Goal: Navigation & Orientation: Find specific page/section

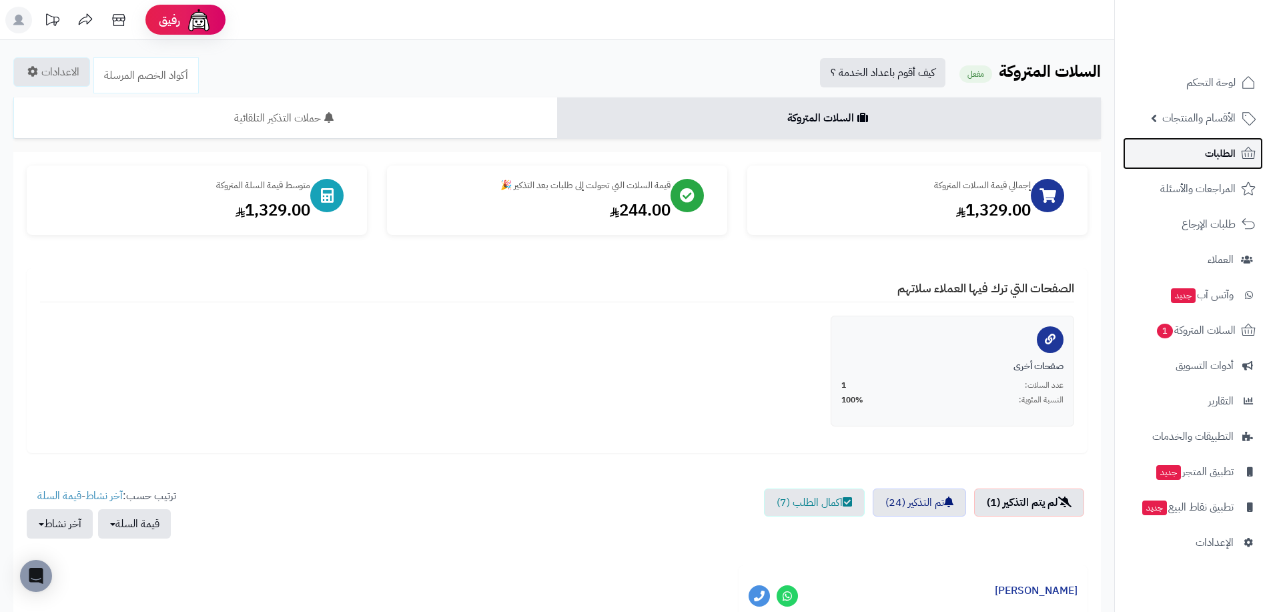
click at [1207, 156] on span "الطلبات" at bounding box center [1220, 153] width 31 height 19
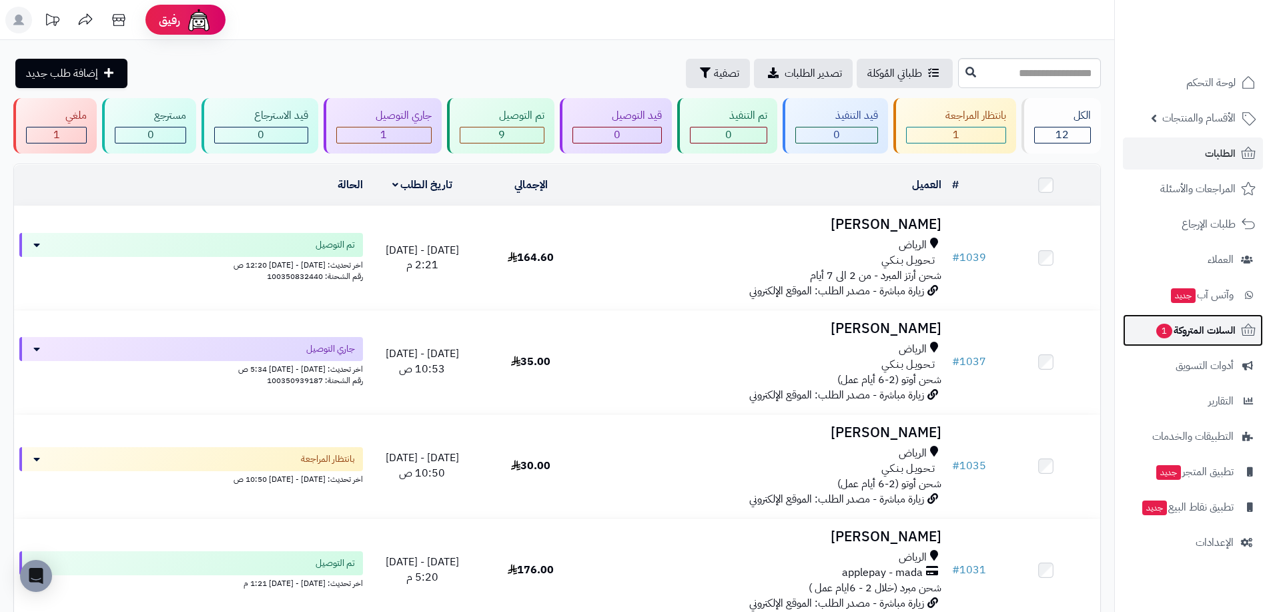
click at [1178, 335] on span "السلات المتروكة 1" at bounding box center [1195, 330] width 81 height 19
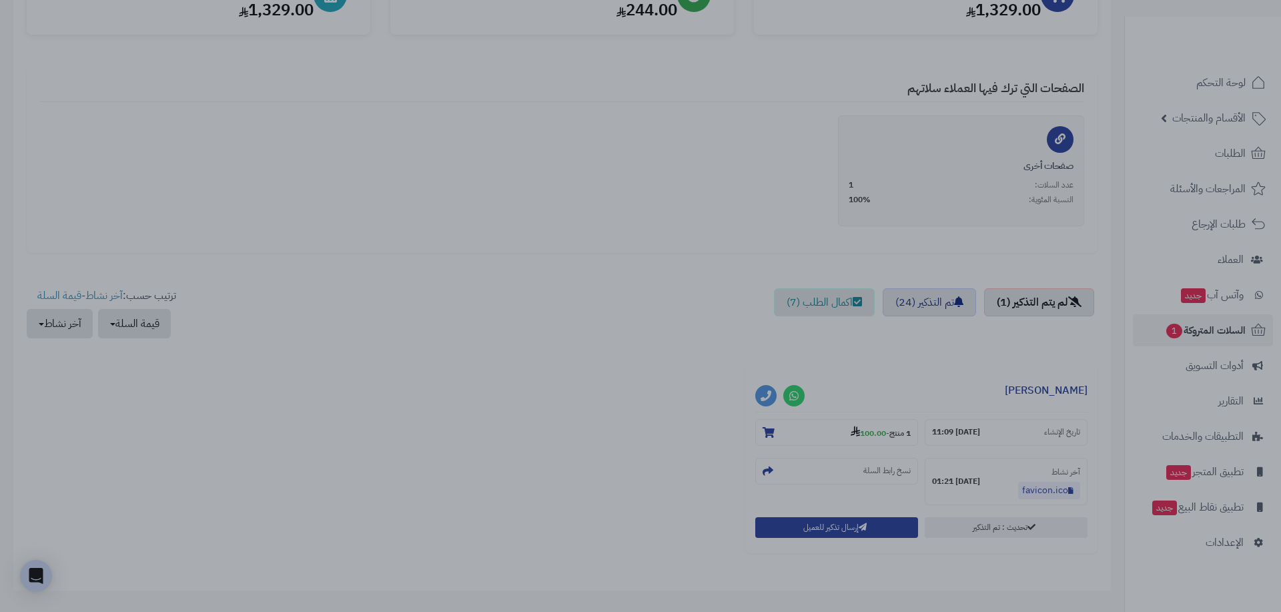
click at [387, 497] on div at bounding box center [640, 306] width 1281 height 612
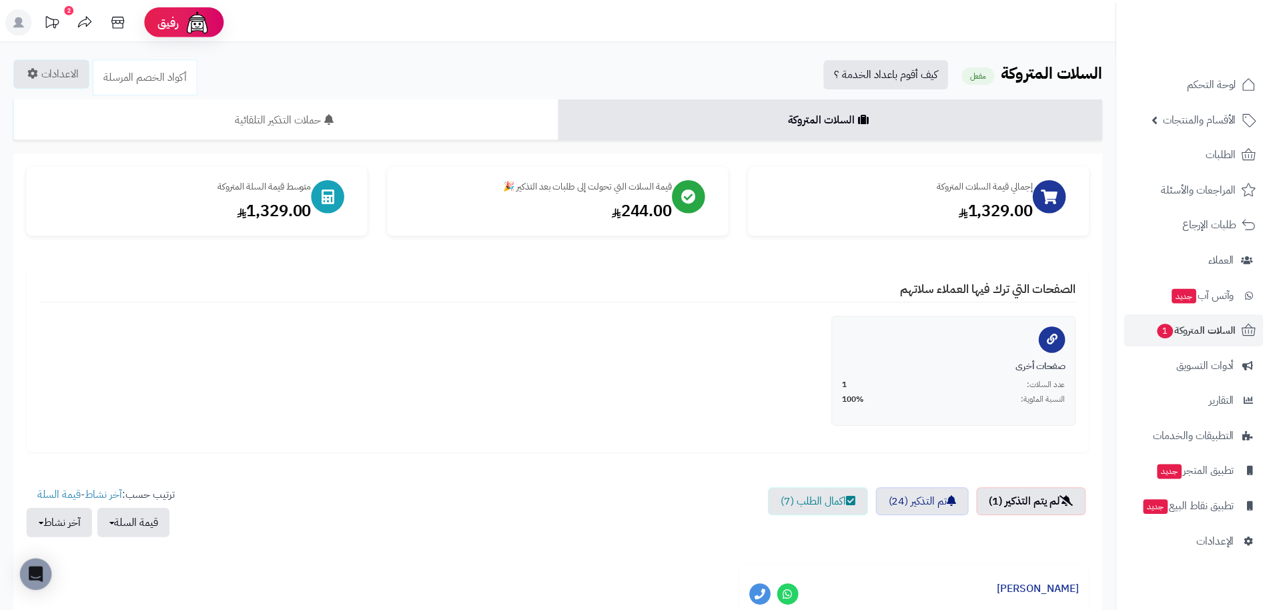
scroll to position [200, 0]
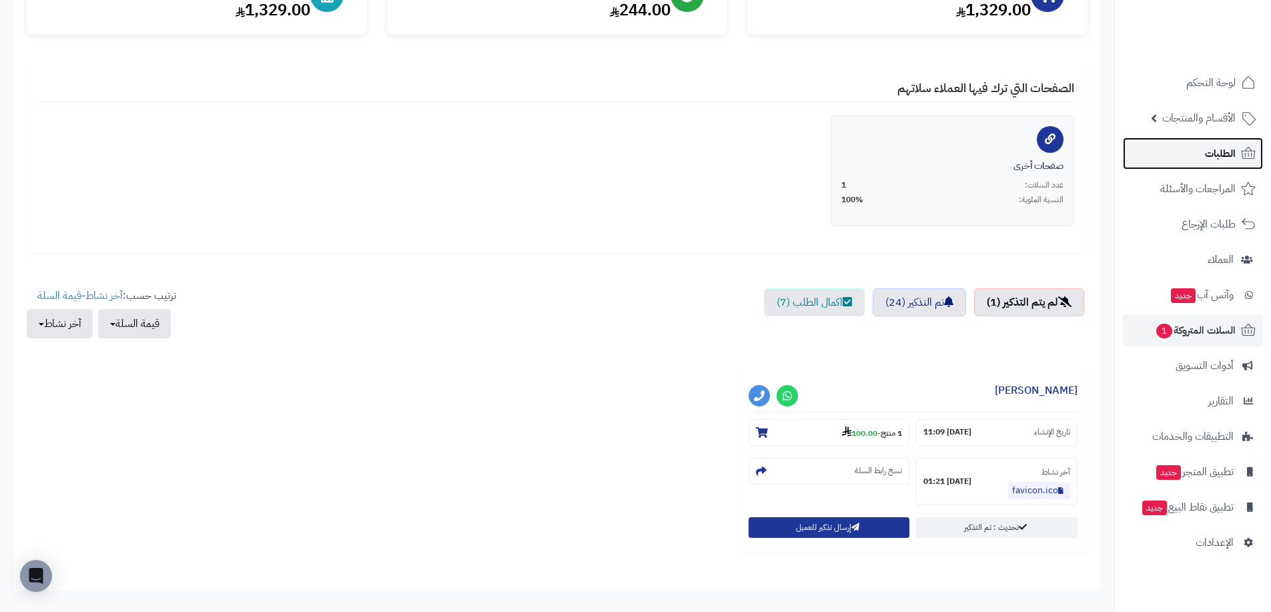
click at [1207, 155] on span "الطلبات" at bounding box center [1220, 153] width 31 height 19
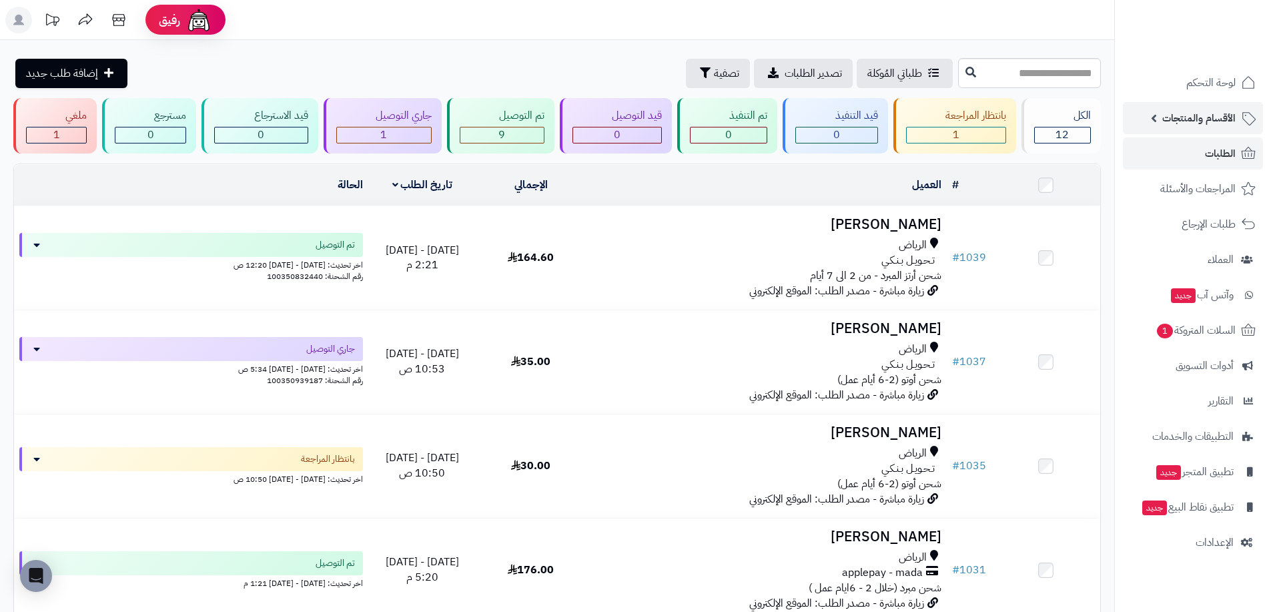
click at [1173, 110] on span "الأقسام والمنتجات" at bounding box center [1199, 118] width 73 height 19
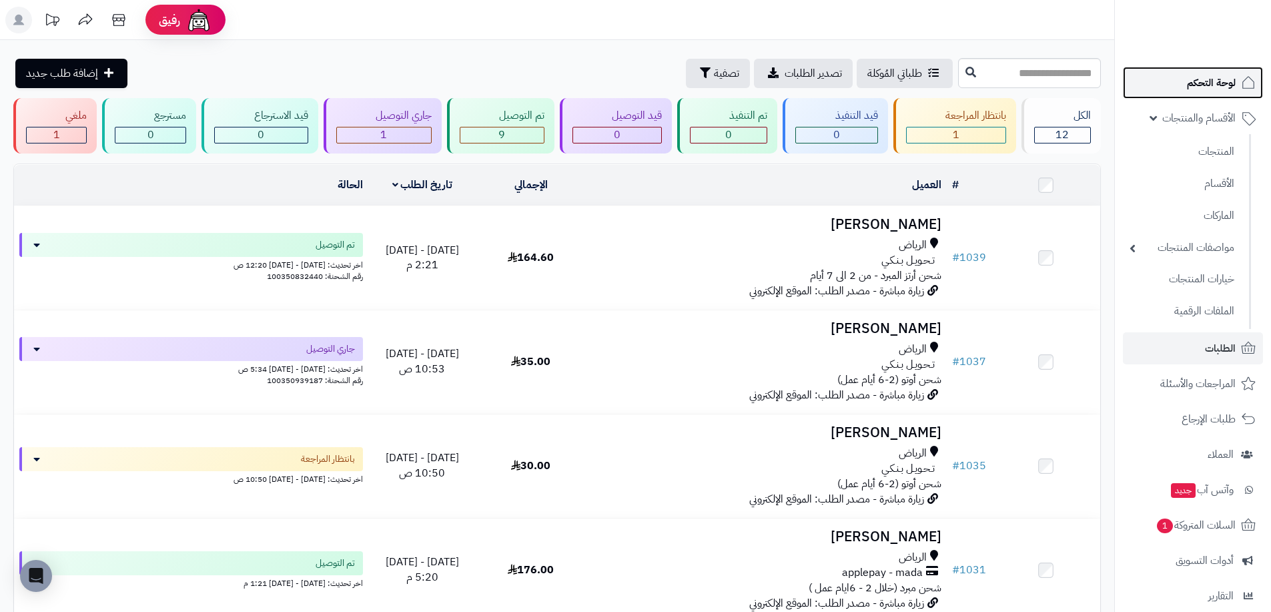
click at [1217, 89] on span "لوحة التحكم" at bounding box center [1211, 82] width 49 height 19
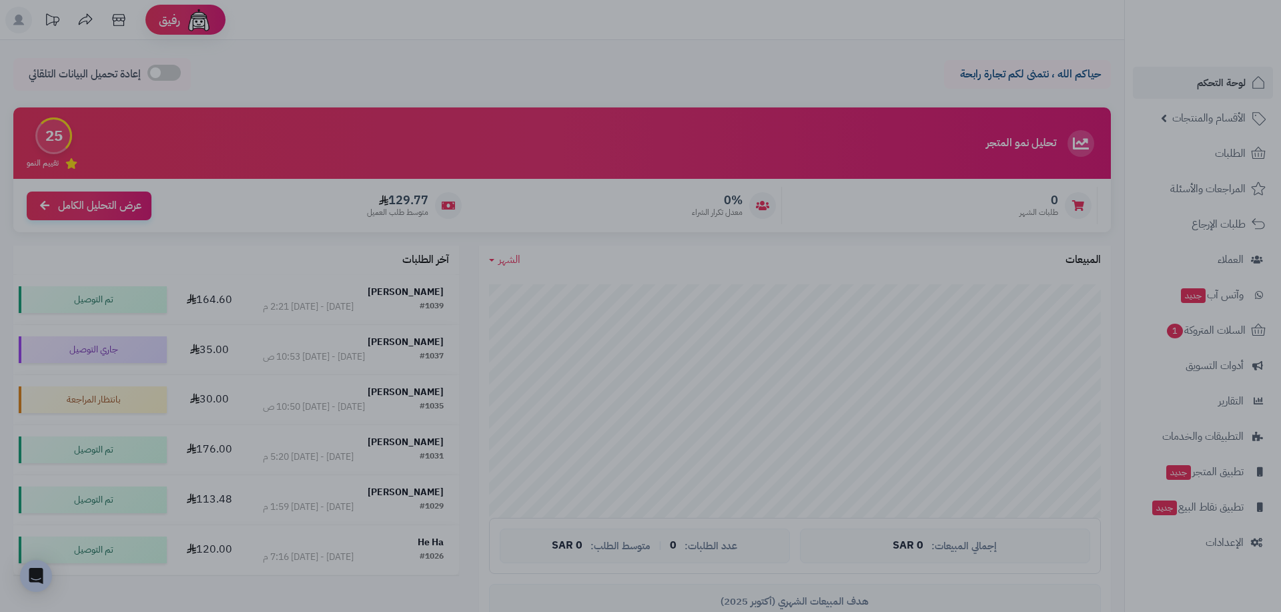
click at [982, 319] on div at bounding box center [640, 306] width 1281 height 612
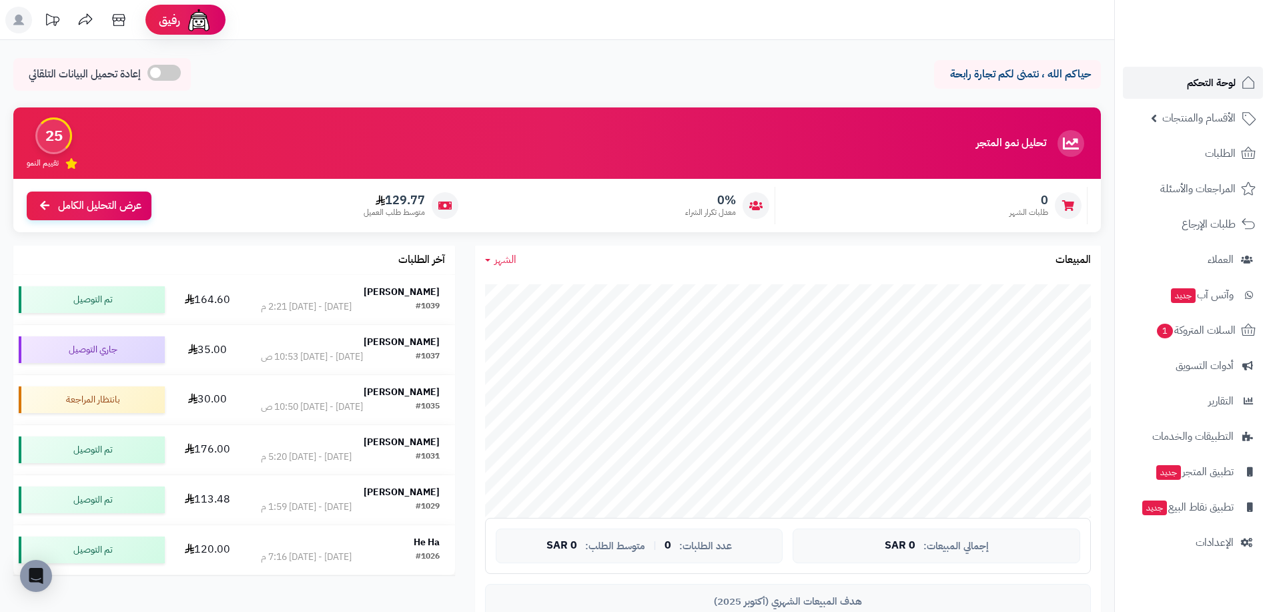
click at [1183, 85] on link "لوحة التحكم" at bounding box center [1193, 83] width 140 height 32
